Goal: Navigation & Orientation: Understand site structure

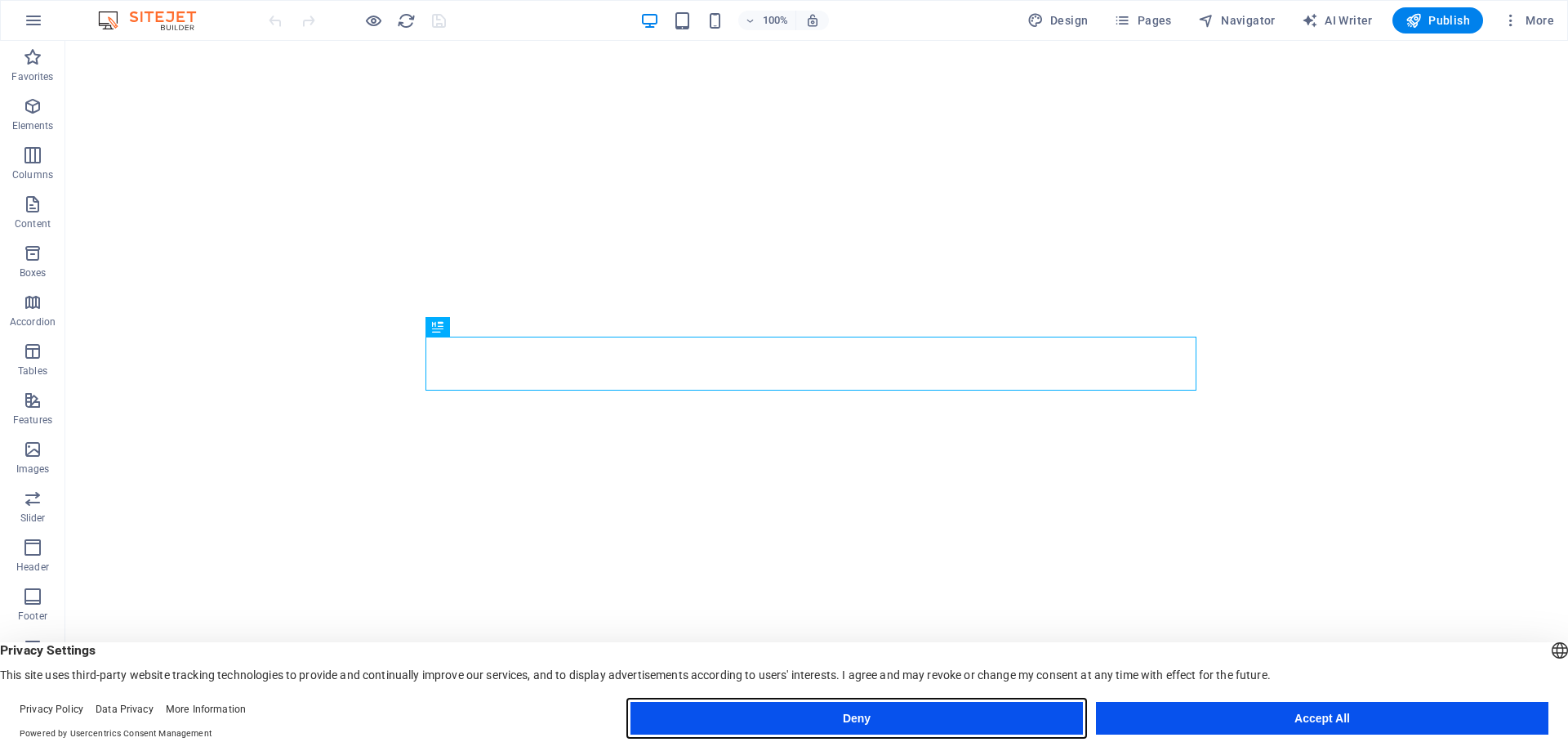
click at [1009, 721] on button "Deny" at bounding box center [856, 718] width 452 height 33
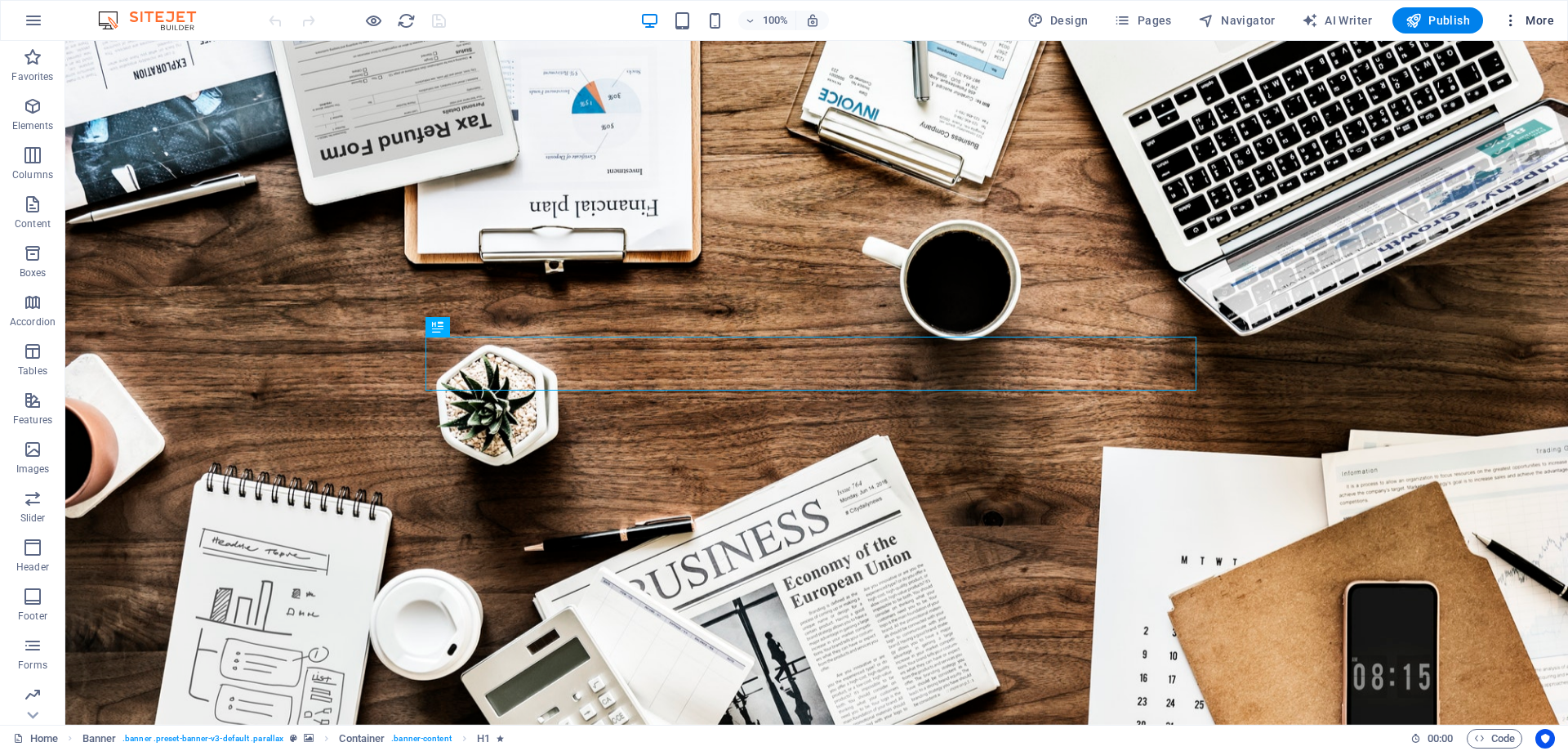
click at [1518, 19] on icon "button" at bounding box center [1510, 20] width 16 height 16
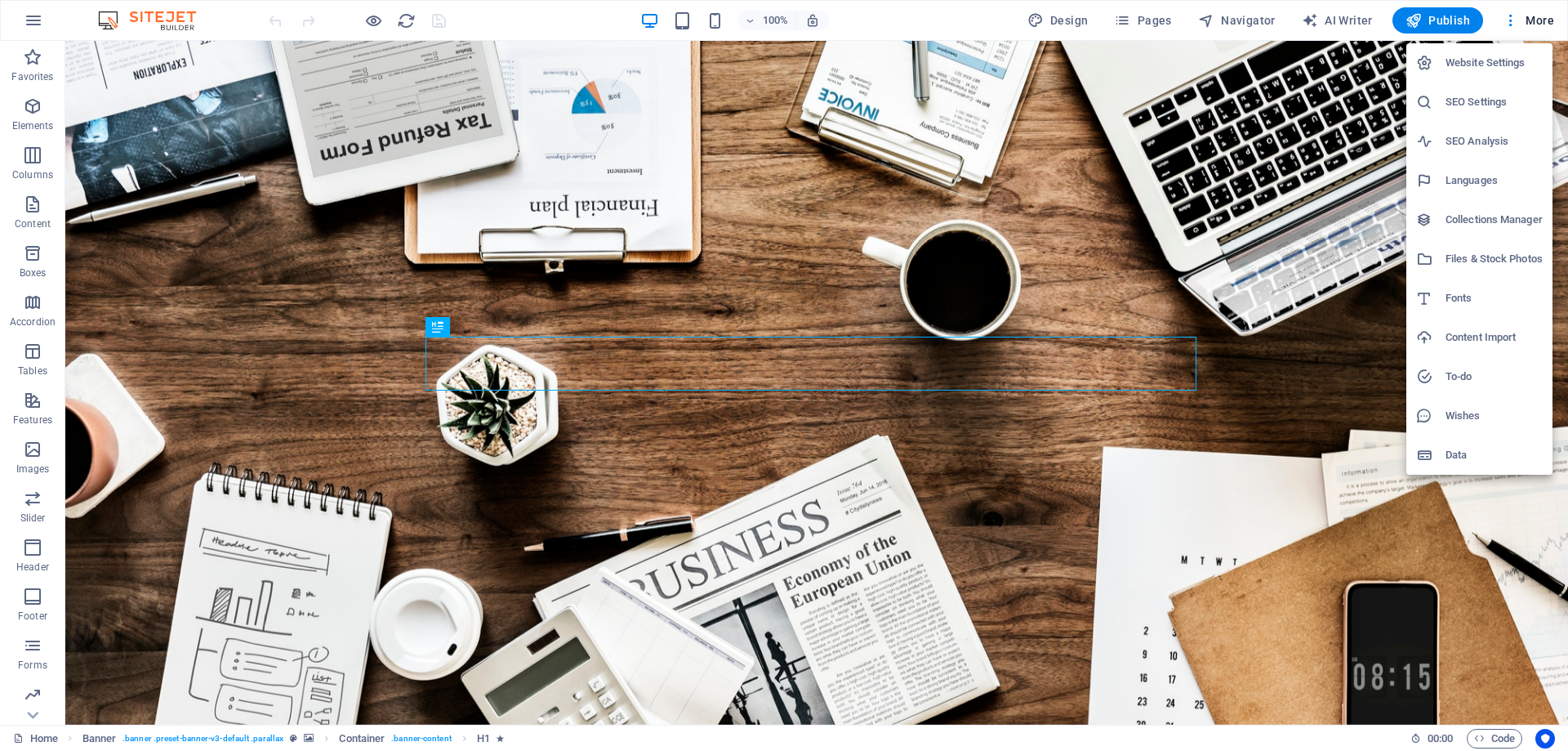
click at [1234, 254] on div at bounding box center [784, 376] width 1568 height 751
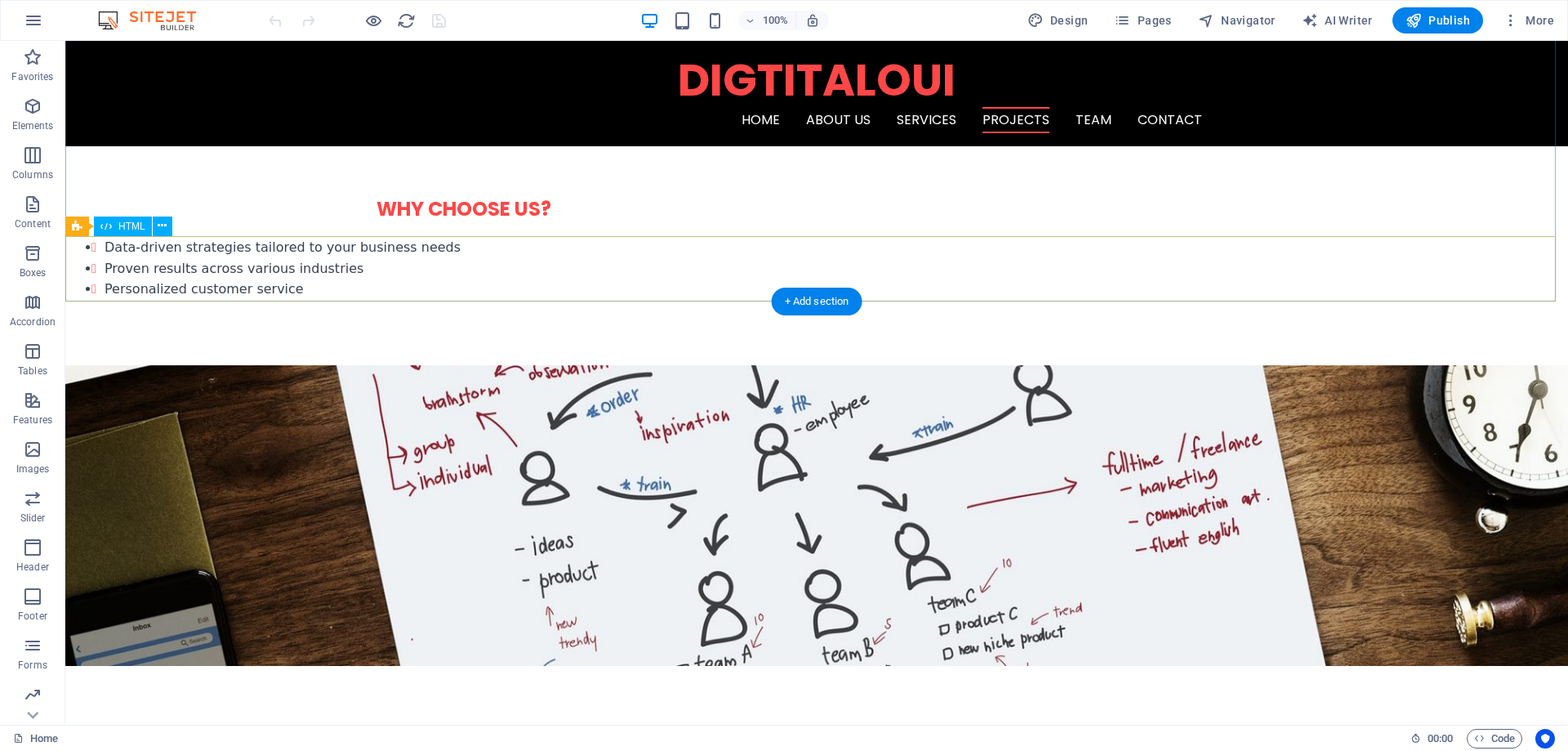
scroll to position [1389, 0]
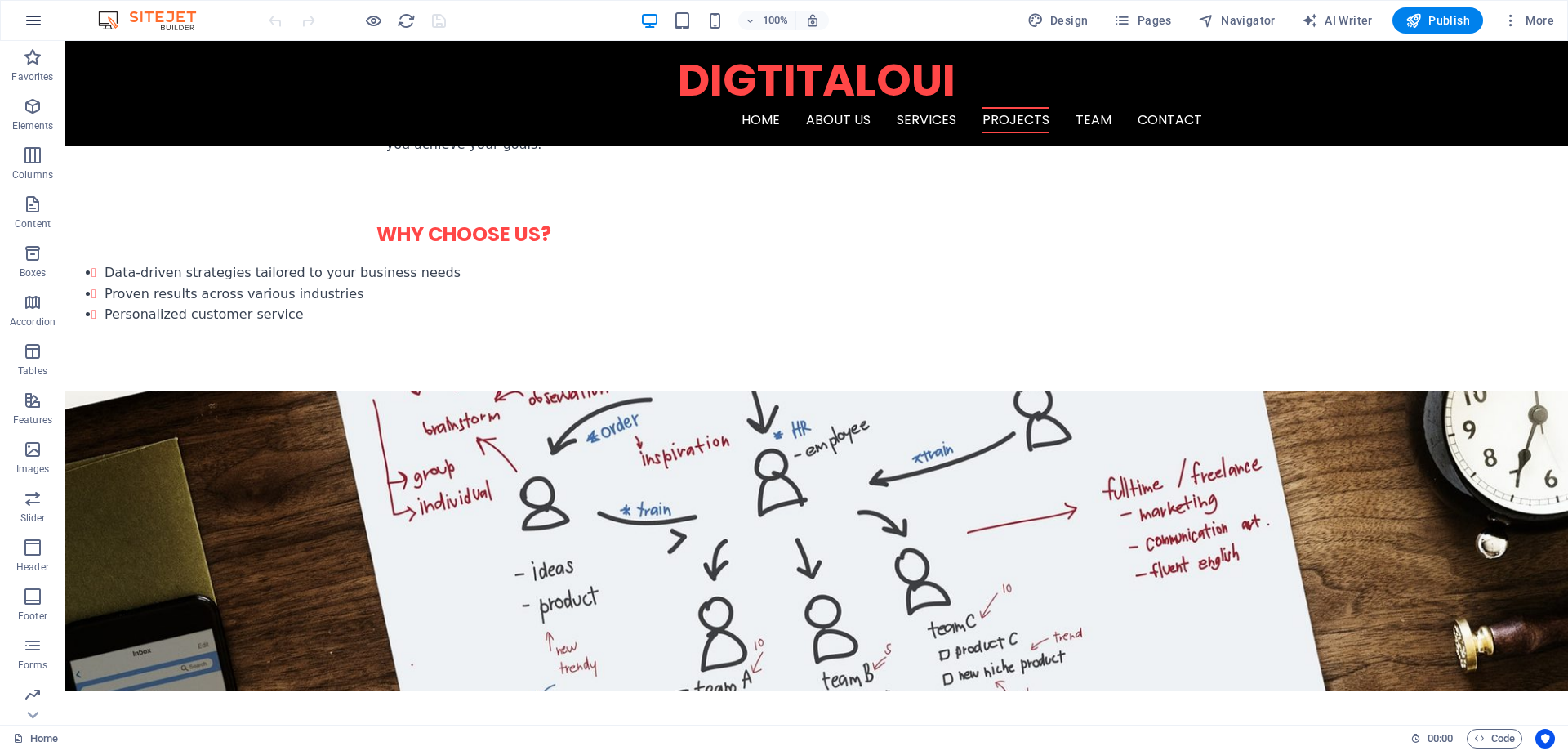
click at [29, 19] on icon "button" at bounding box center [33, 20] width 19 height 19
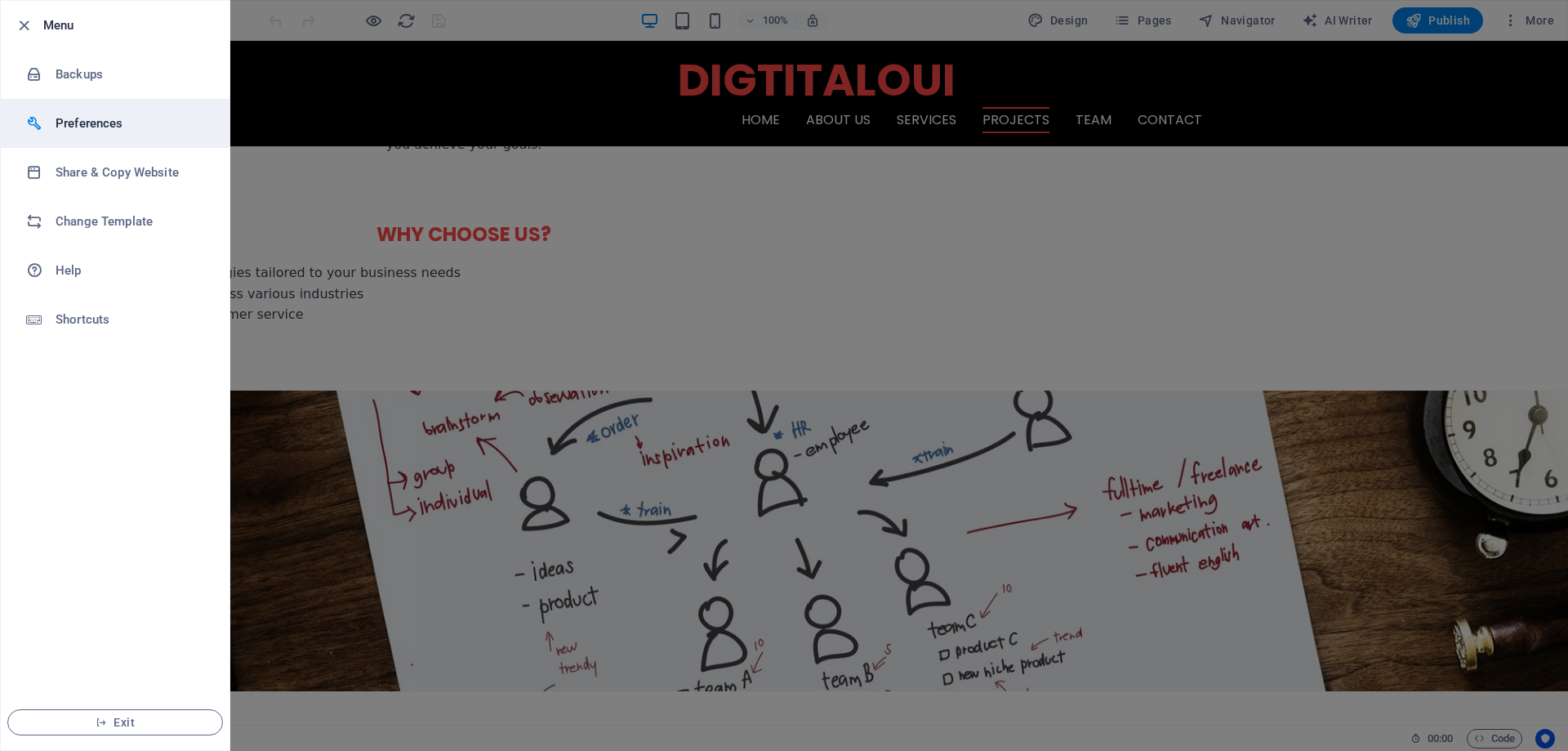
click at [168, 138] on li "Preferences" at bounding box center [115, 123] width 229 height 49
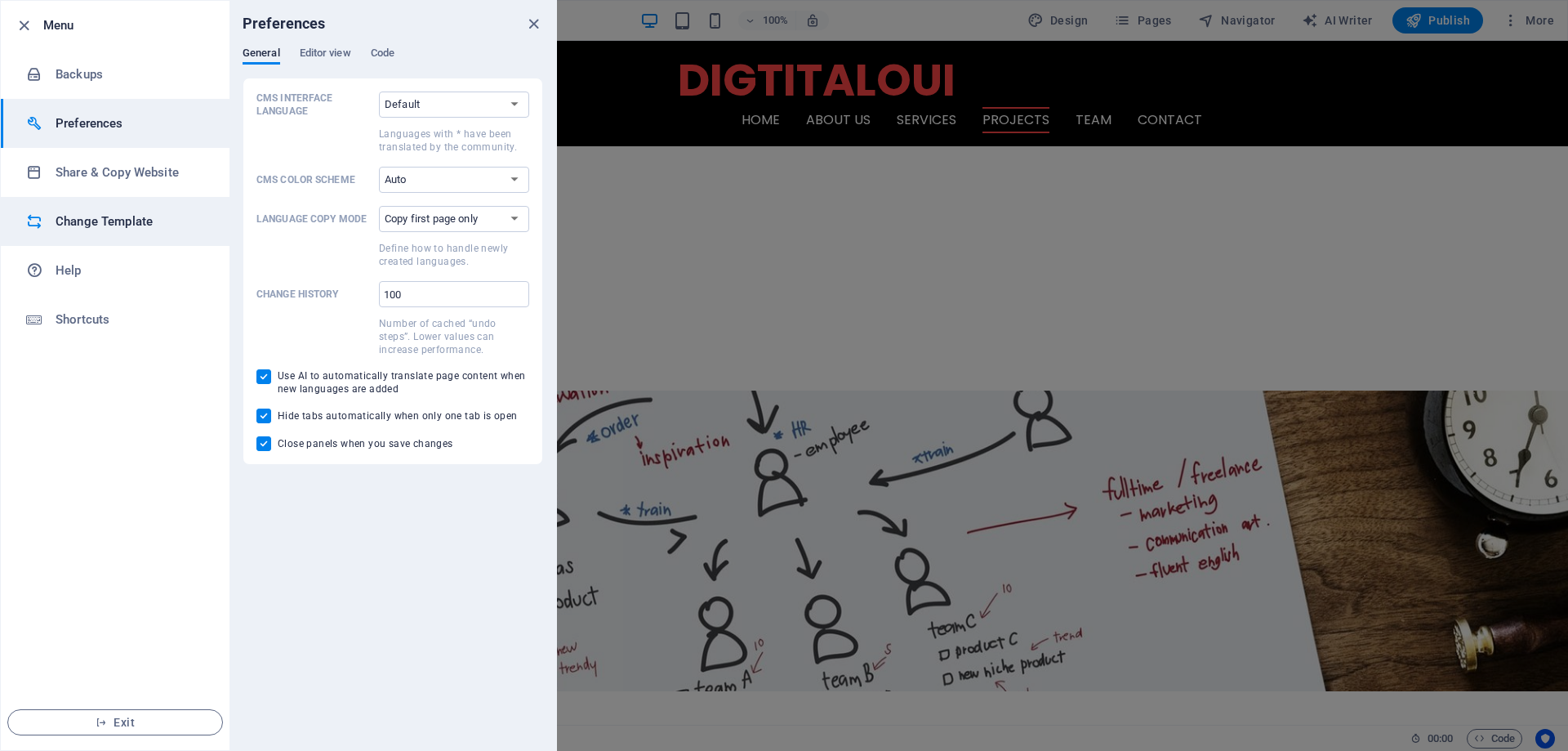
click at [130, 214] on h6 "Change Template" at bounding box center [131, 221] width 151 height 19
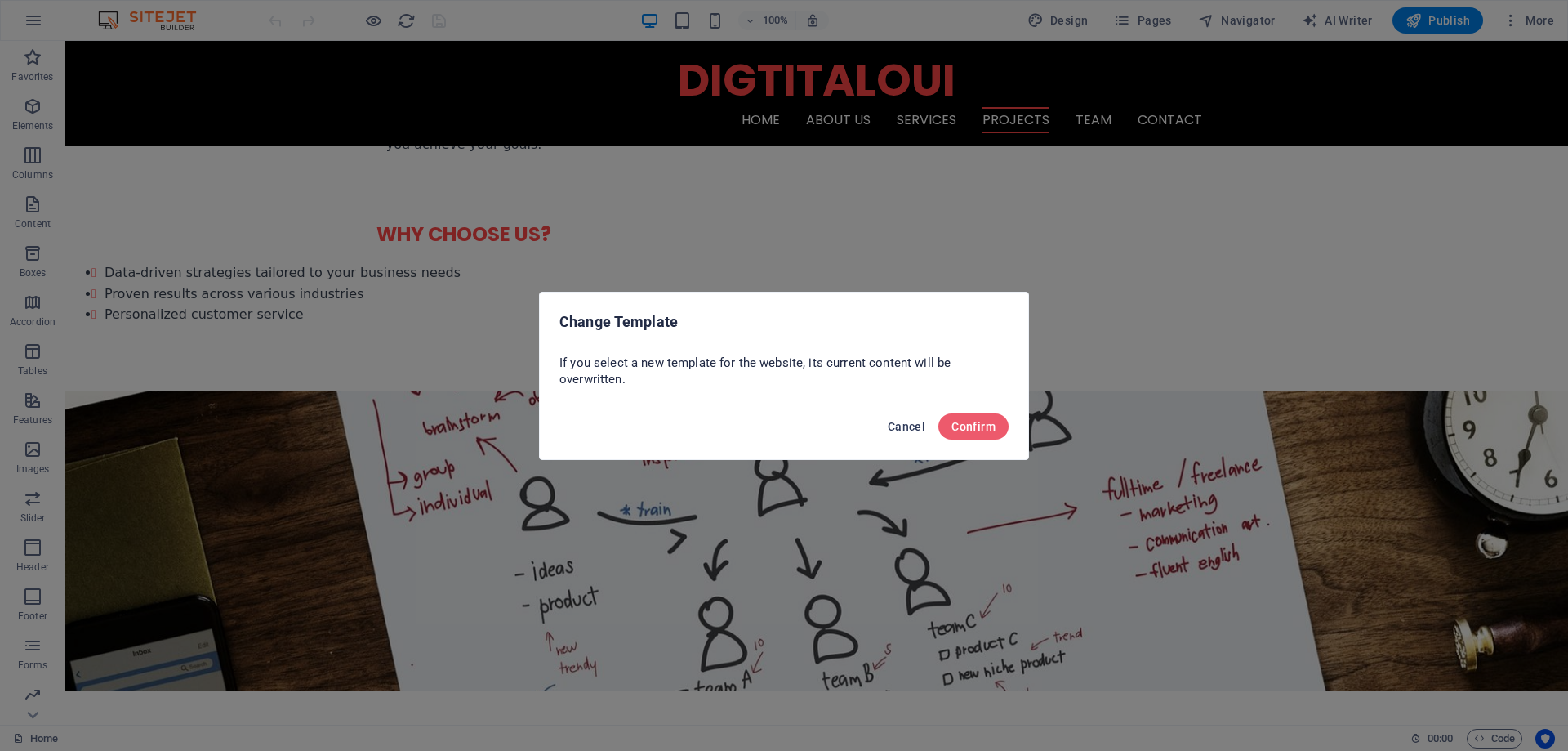
click at [917, 426] on span "Cancel" at bounding box center [906, 426] width 38 height 13
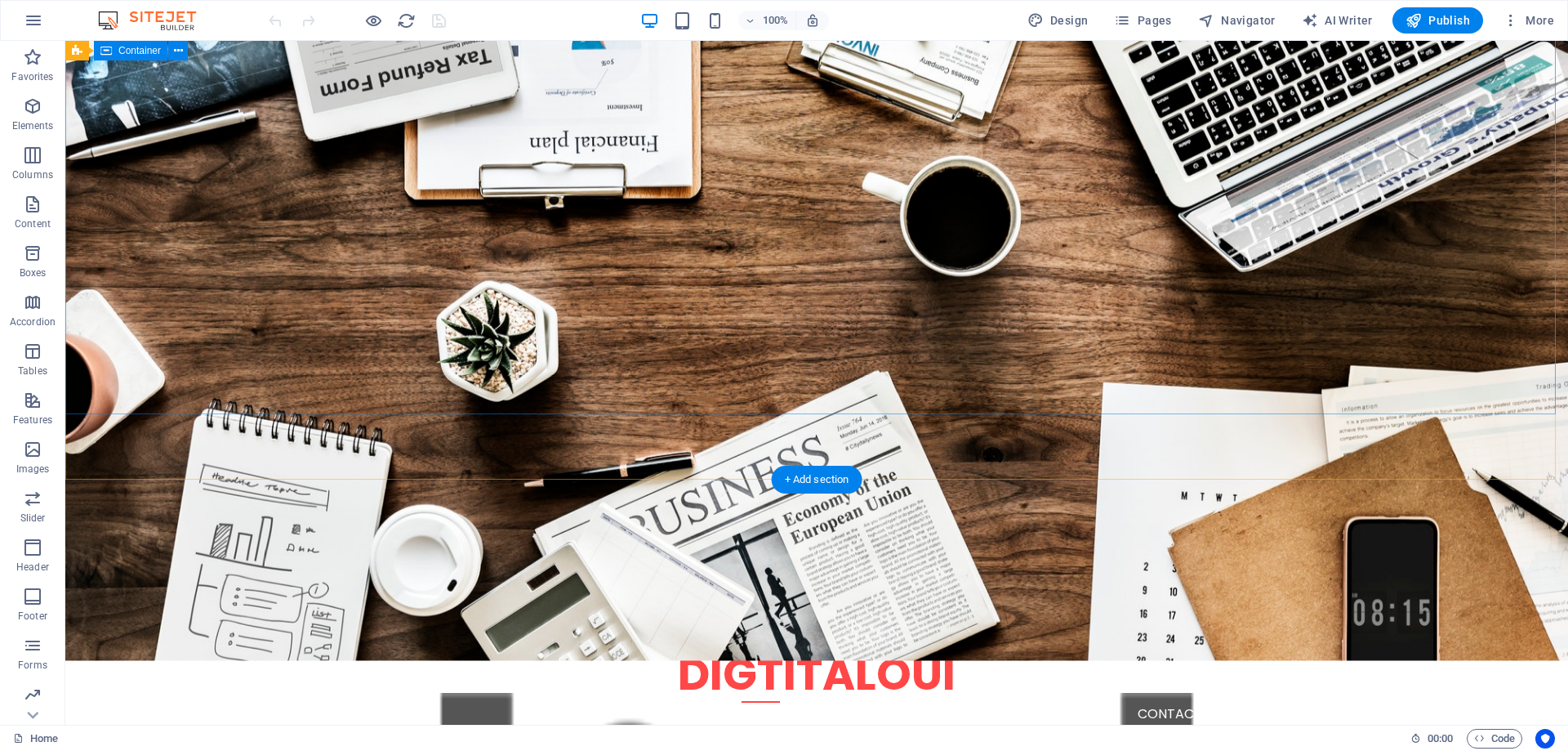
scroll to position [0, 0]
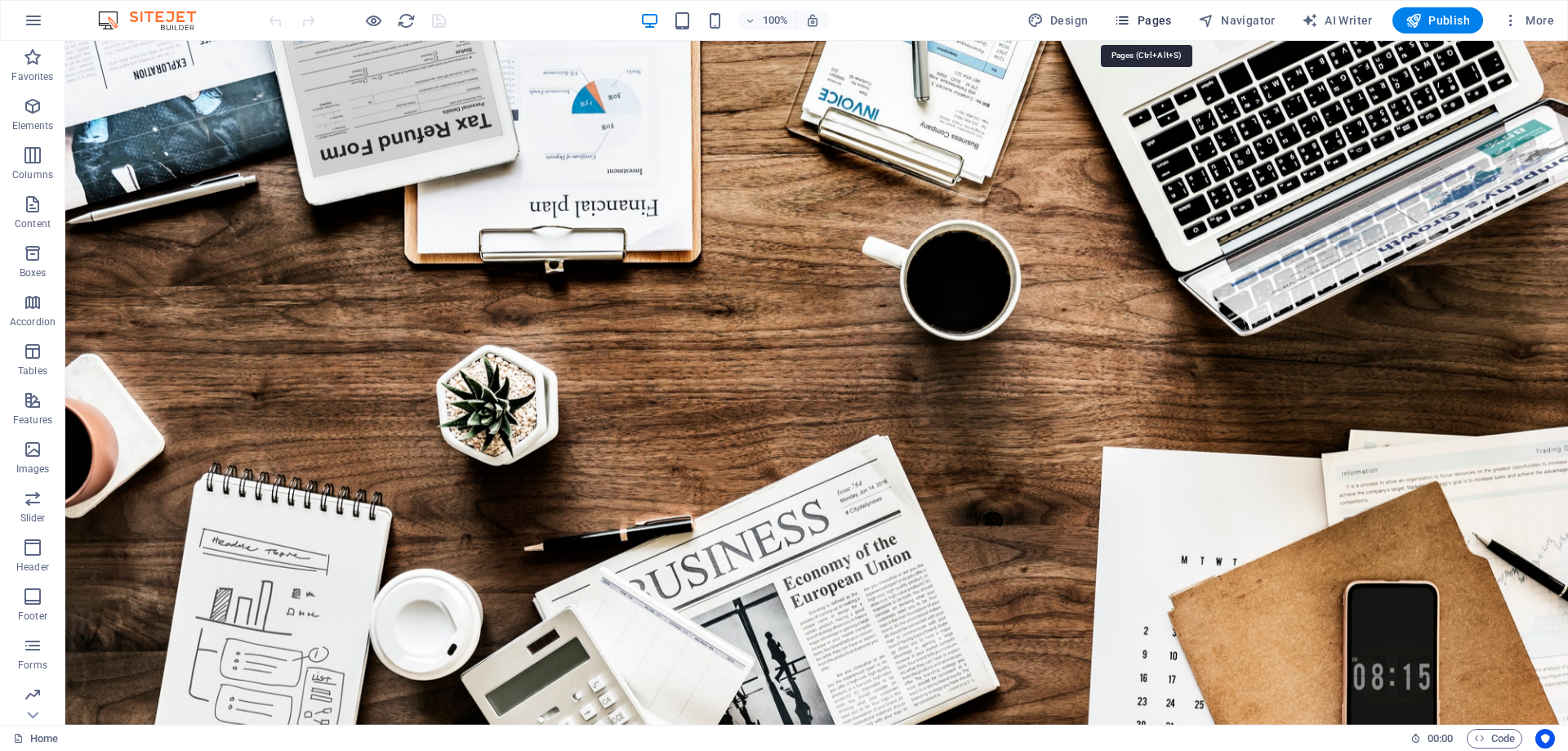
click at [1151, 15] on span "Pages" at bounding box center [1143, 20] width 57 height 16
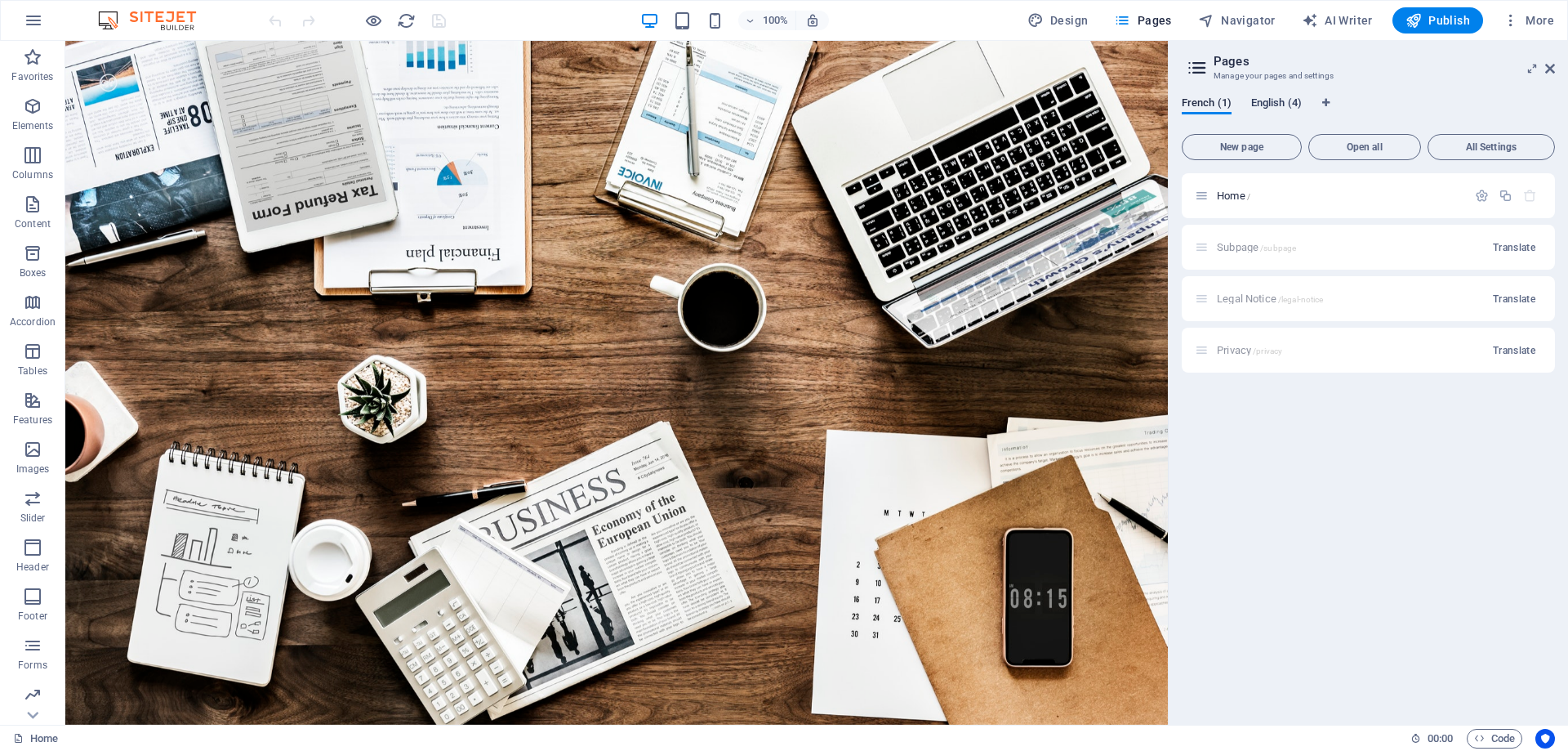
click at [1285, 105] on span "English (4)" at bounding box center [1276, 104] width 51 height 23
click at [1194, 104] on span "French (1)" at bounding box center [1206, 104] width 50 height 23
